Goal: Information Seeking & Learning: Learn about a topic

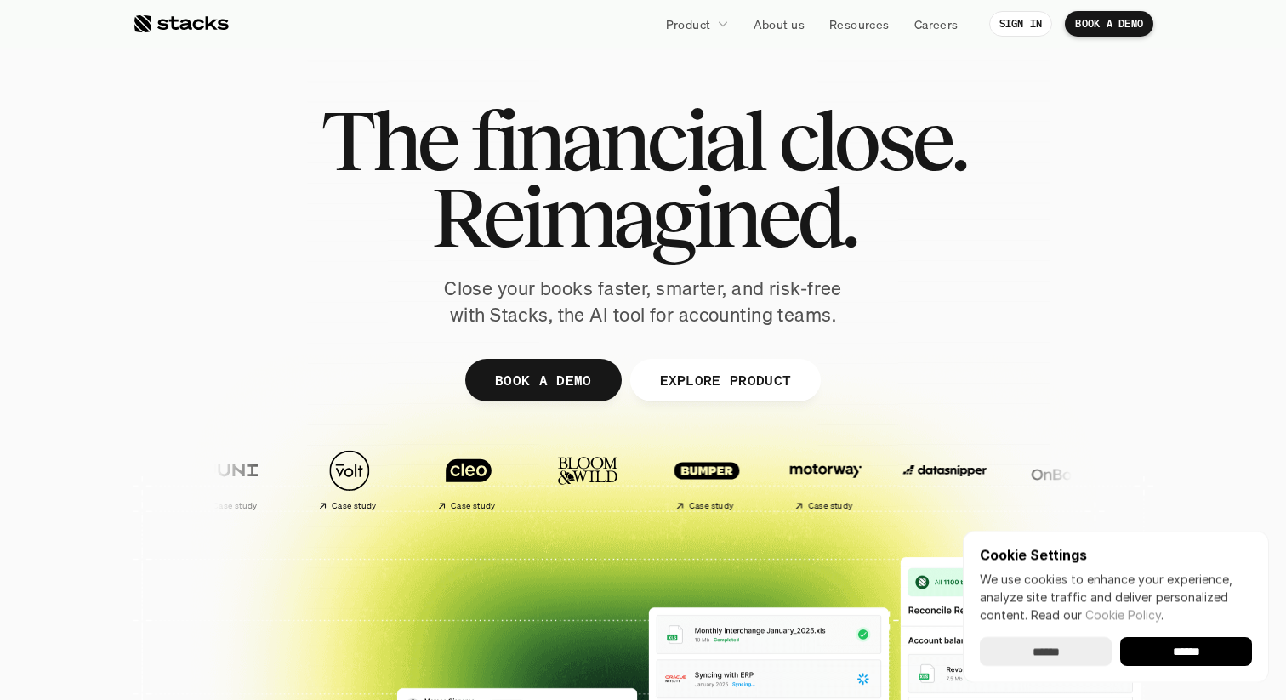
click at [1191, 657] on input "******" at bounding box center [1186, 651] width 132 height 29
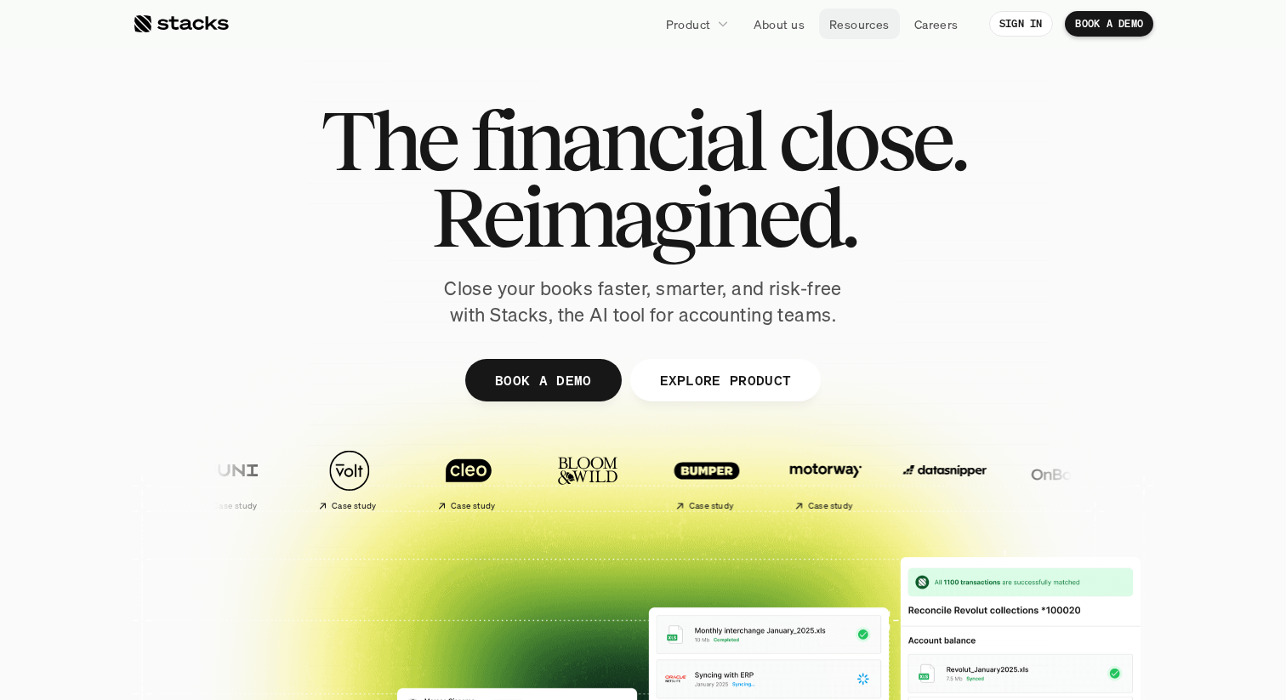
click at [848, 19] on p "Resources" at bounding box center [859, 24] width 60 height 18
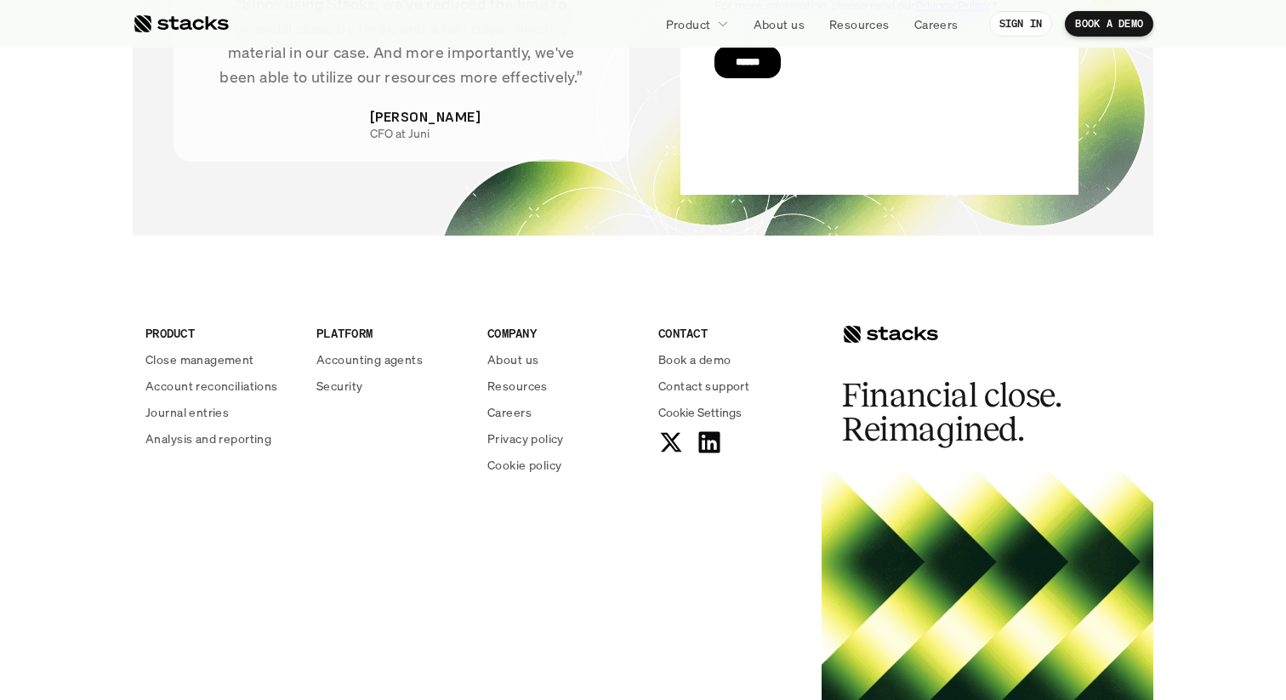
scroll to position [6179, 0]
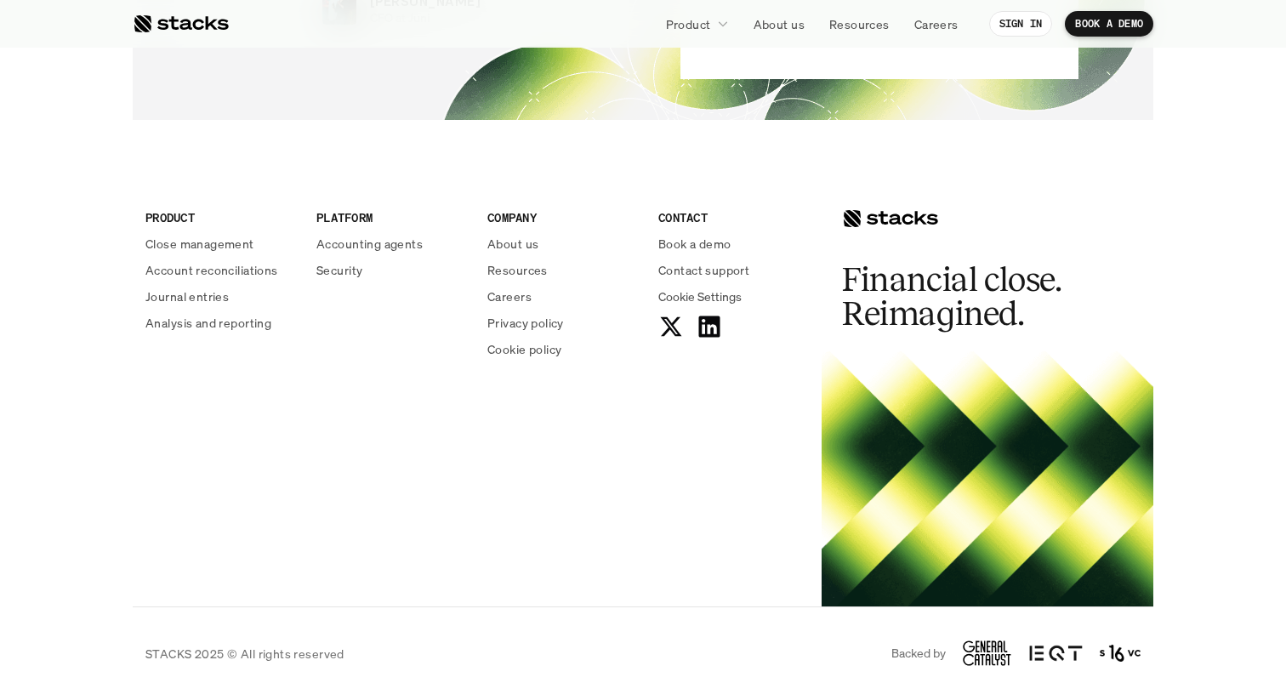
drag, startPoint x: 865, startPoint y: 221, endPoint x: 836, endPoint y: 174, distance: 55.0
click at [836, 174] on div "Financial close. Reimagined." at bounding box center [988, 252] width 332 height 197
drag, startPoint x: 894, startPoint y: 218, endPoint x: 817, endPoint y: 218, distance: 76.6
click at [817, 218] on div "PRODUCT Close management Account reconciliations Journal entries Analysis and r…" at bounding box center [643, 380] width 1021 height 453
click at [886, 217] on div at bounding box center [890, 218] width 96 height 20
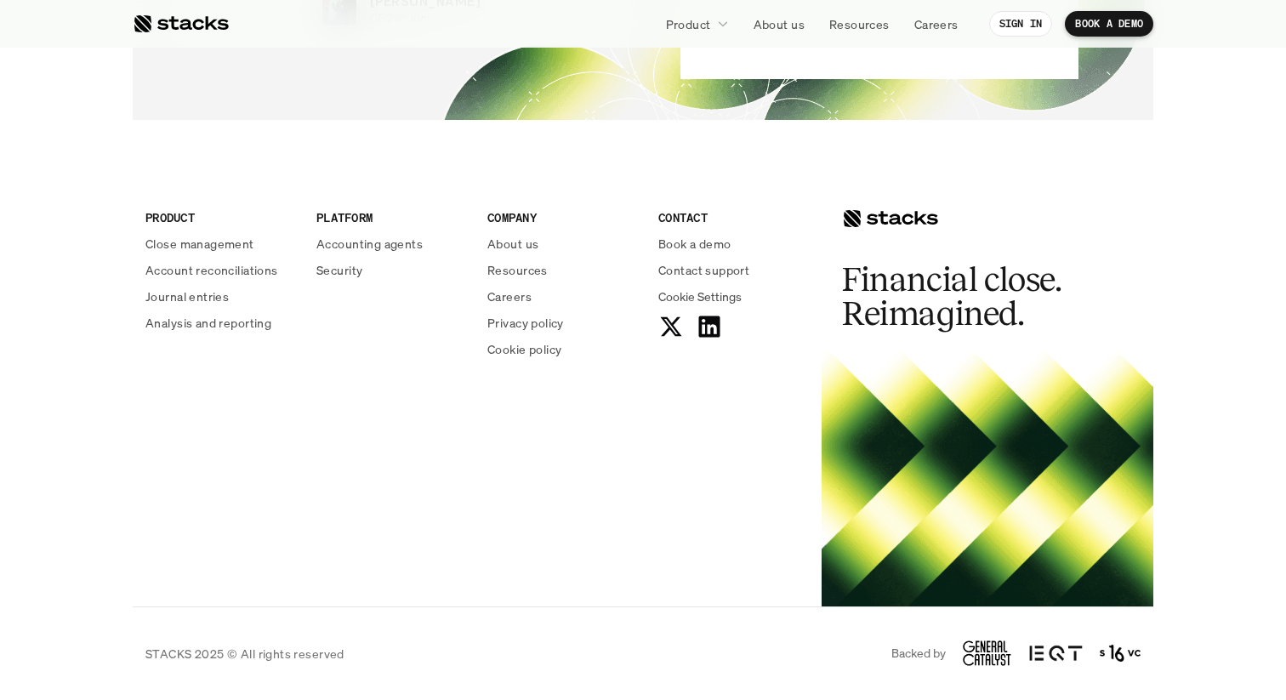
drag, startPoint x: 886, startPoint y: 217, endPoint x: 739, endPoint y: 435, distance: 262.8
click at [739, 435] on div "PRODUCT Close management Account reconciliations Journal entries Analysis and r…" at bounding box center [643, 380] width 1021 height 453
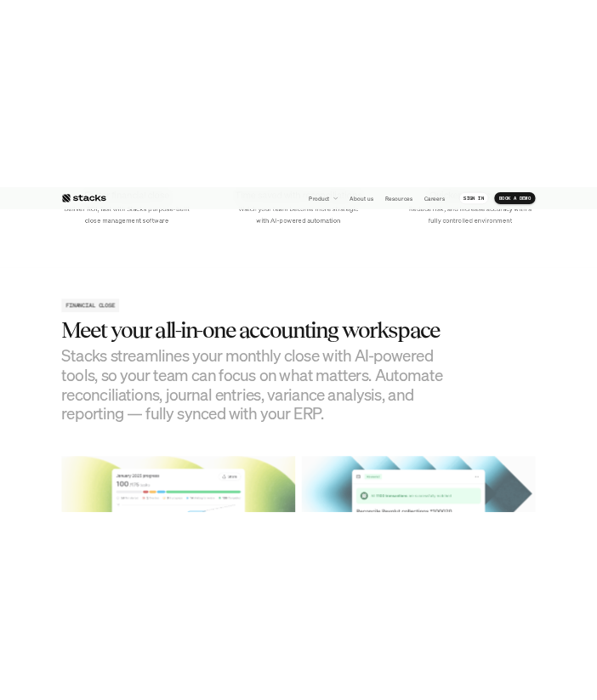
scroll to position [0, 0]
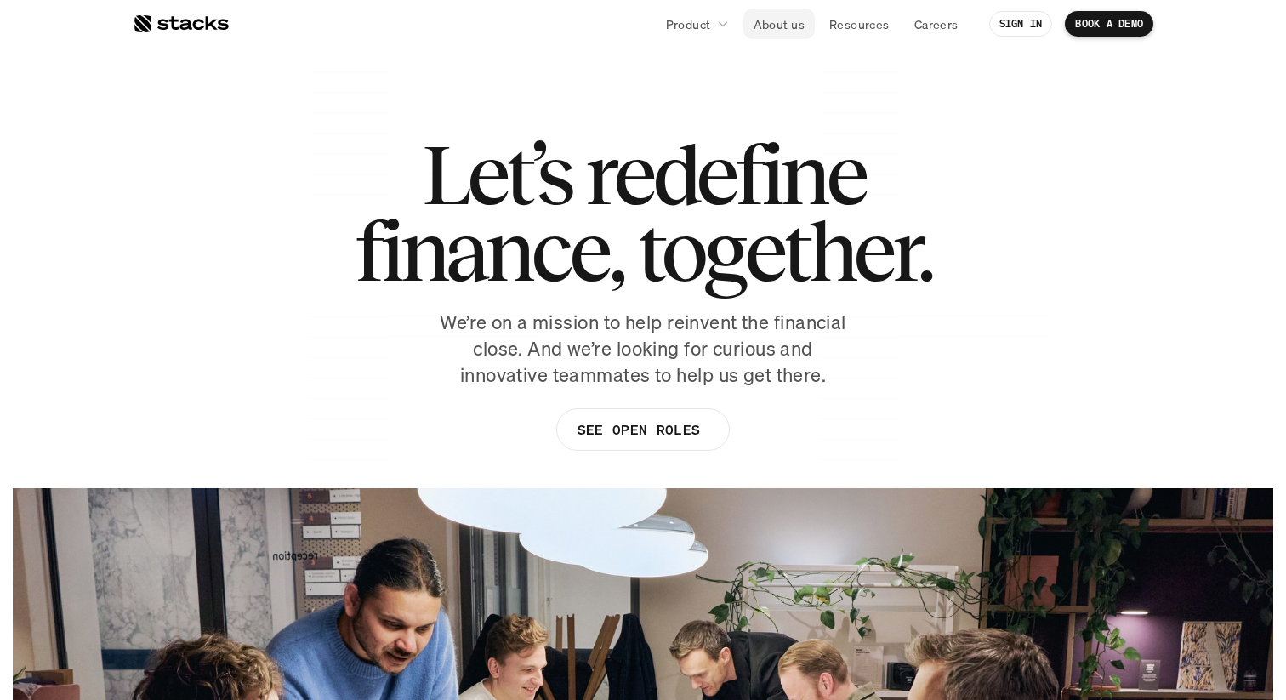
click at [781, 26] on p "About us" at bounding box center [779, 24] width 51 height 18
click at [786, 27] on p "About us" at bounding box center [779, 24] width 51 height 18
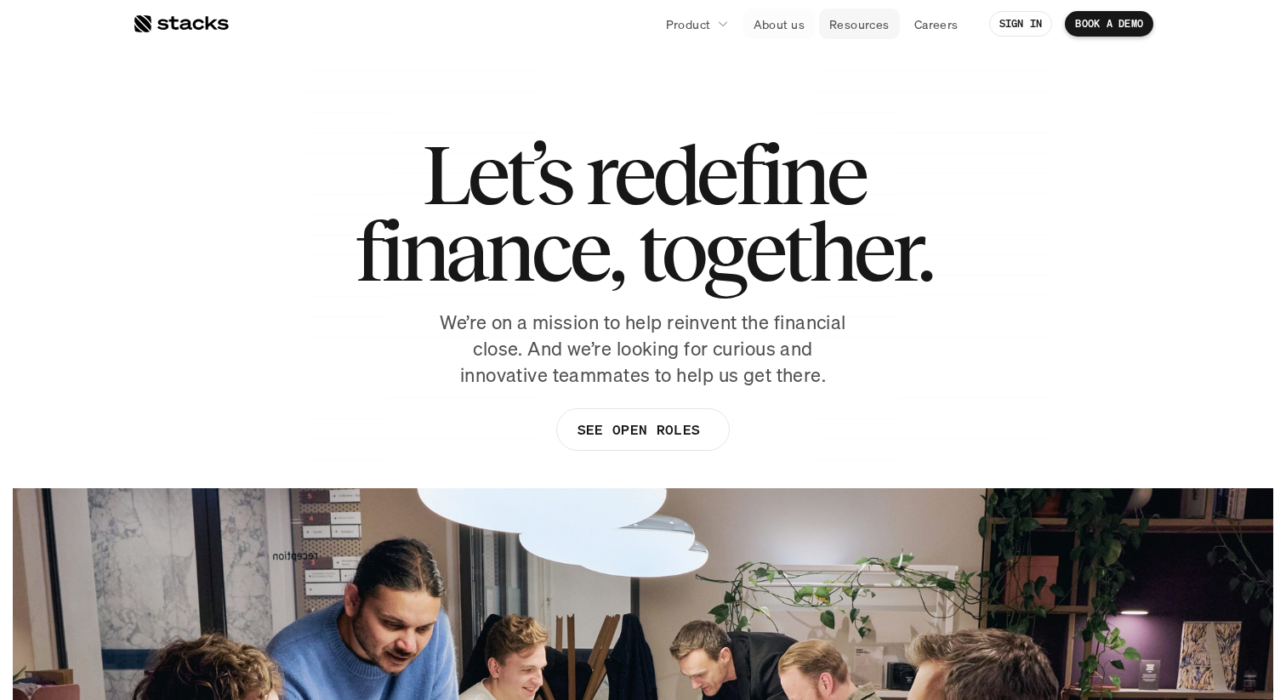
click at [851, 26] on p "Resources" at bounding box center [859, 24] width 60 height 18
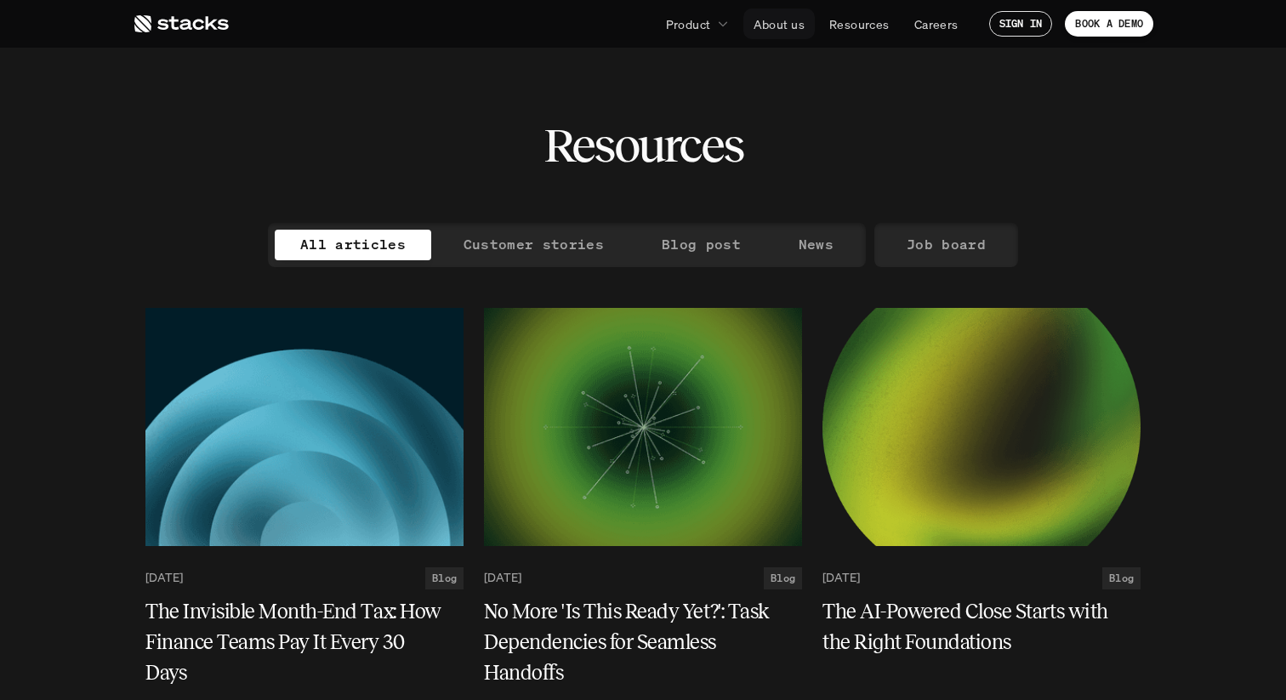
click at [773, 26] on p "About us" at bounding box center [779, 24] width 51 height 18
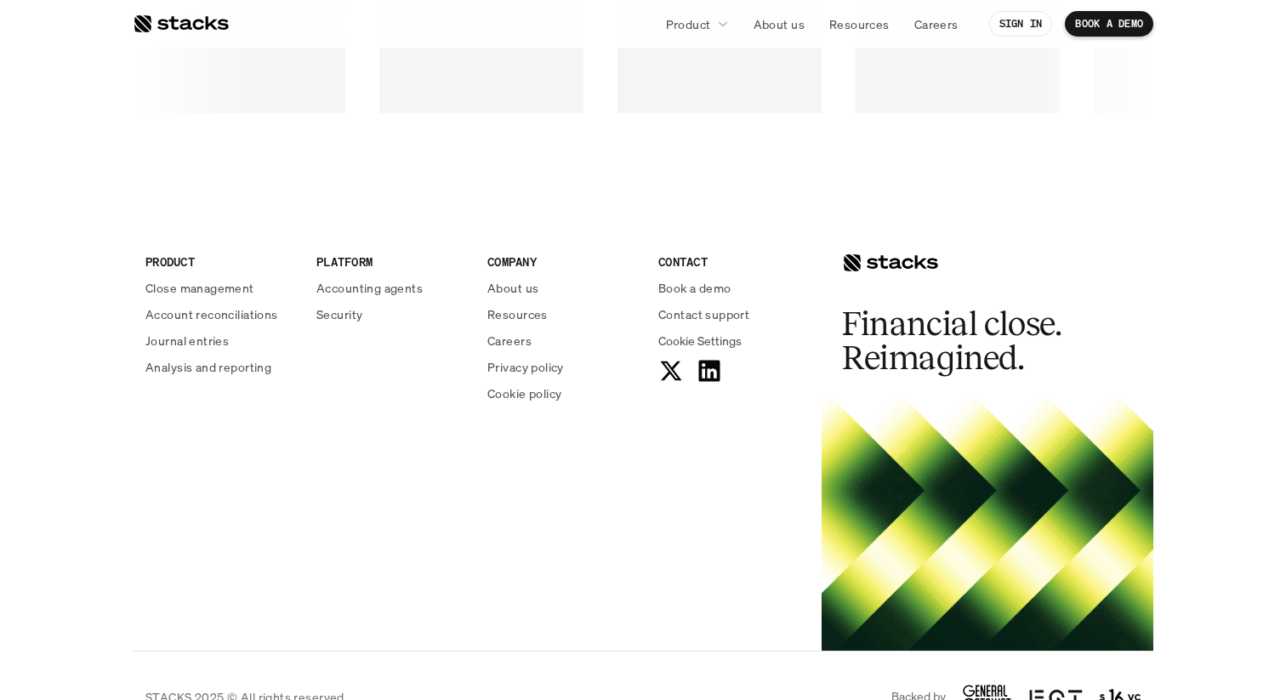
scroll to position [2933, 0]
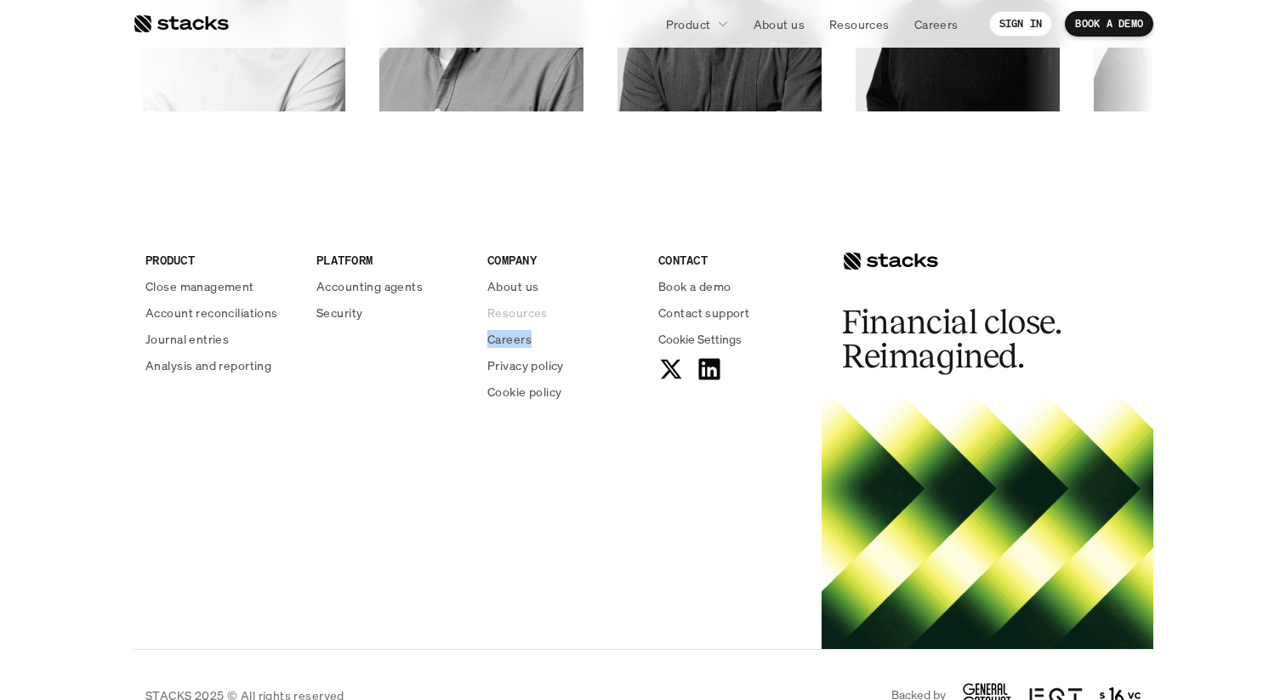
click at [519, 310] on p "Resources" at bounding box center [517, 313] width 60 height 18
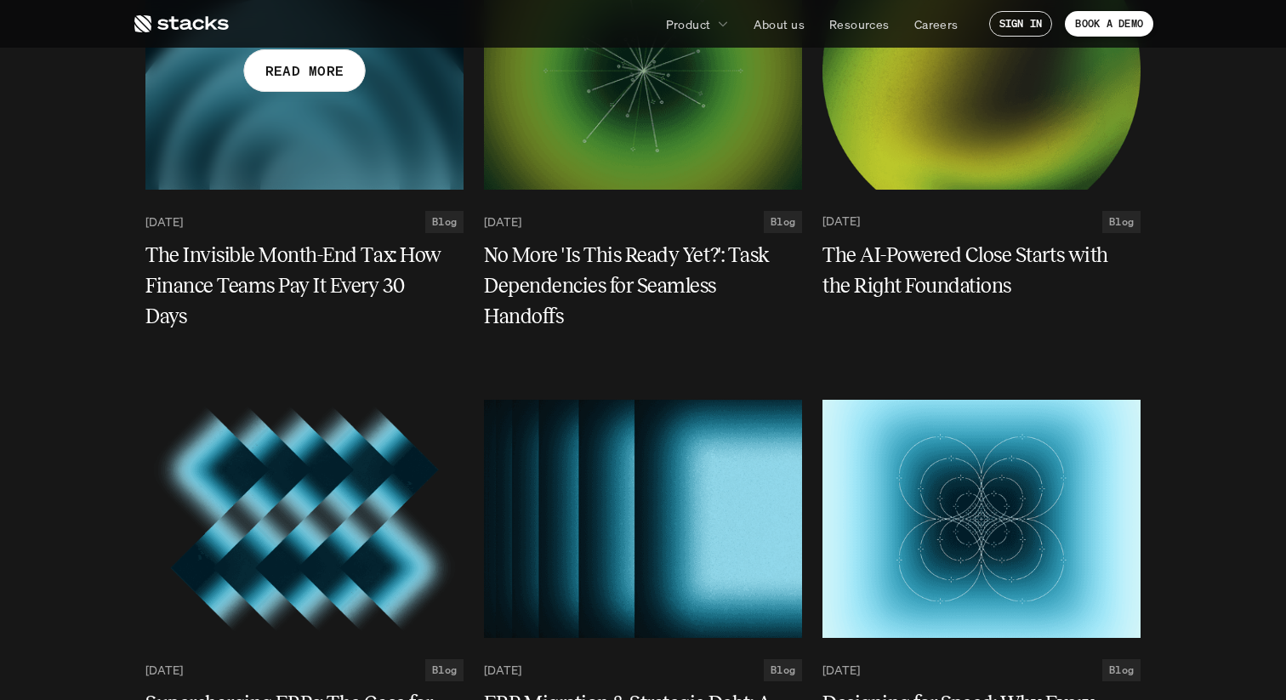
scroll to position [367, 0]
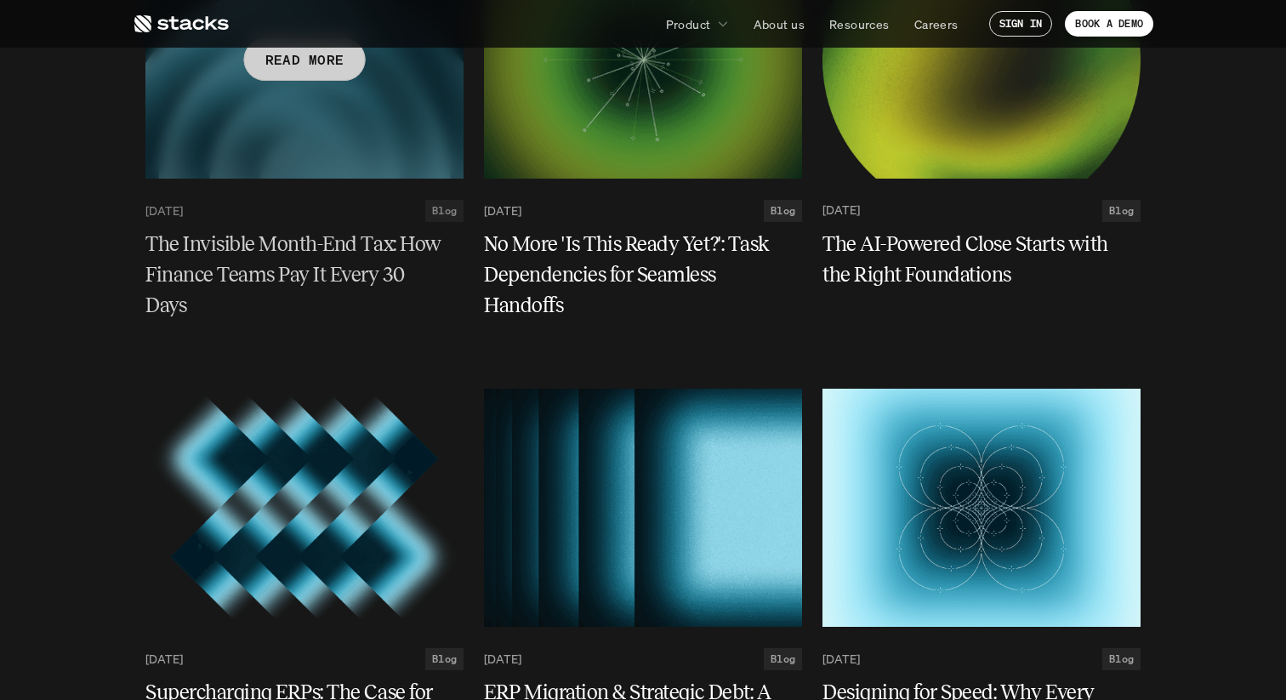
click at [304, 174] on div at bounding box center [304, 59] width 318 height 238
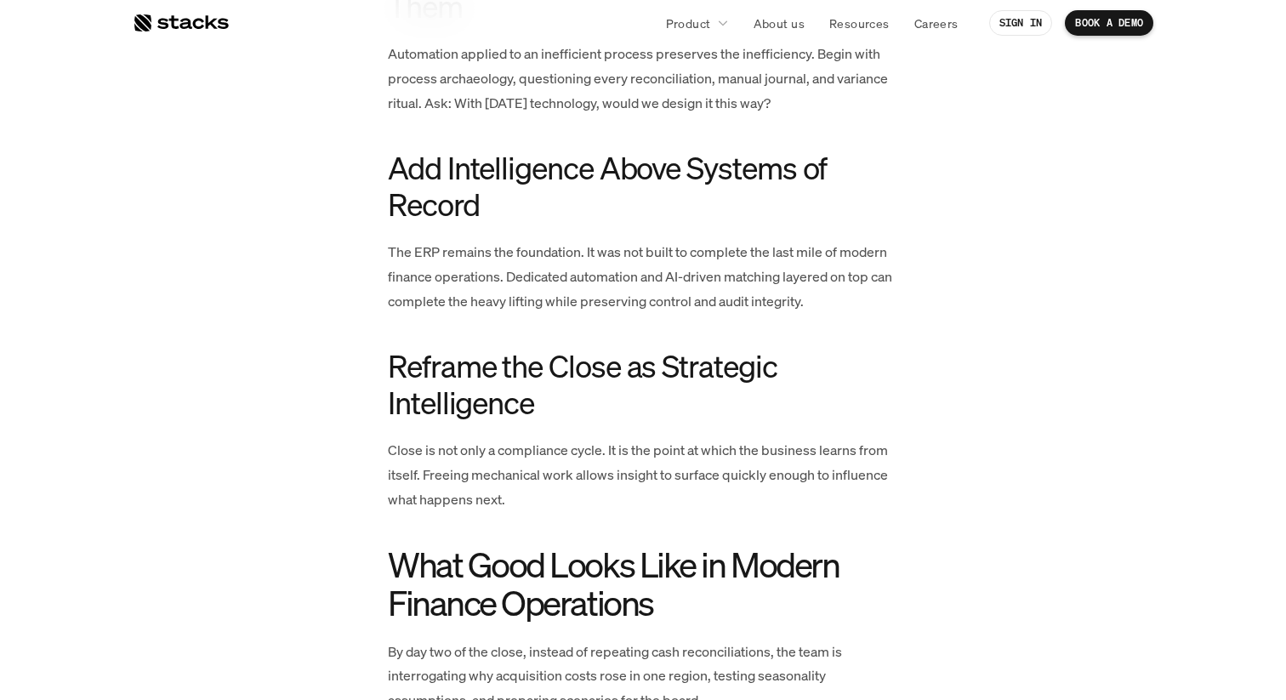
scroll to position [3105, 0]
